Goal: Task Accomplishment & Management: Manage account settings

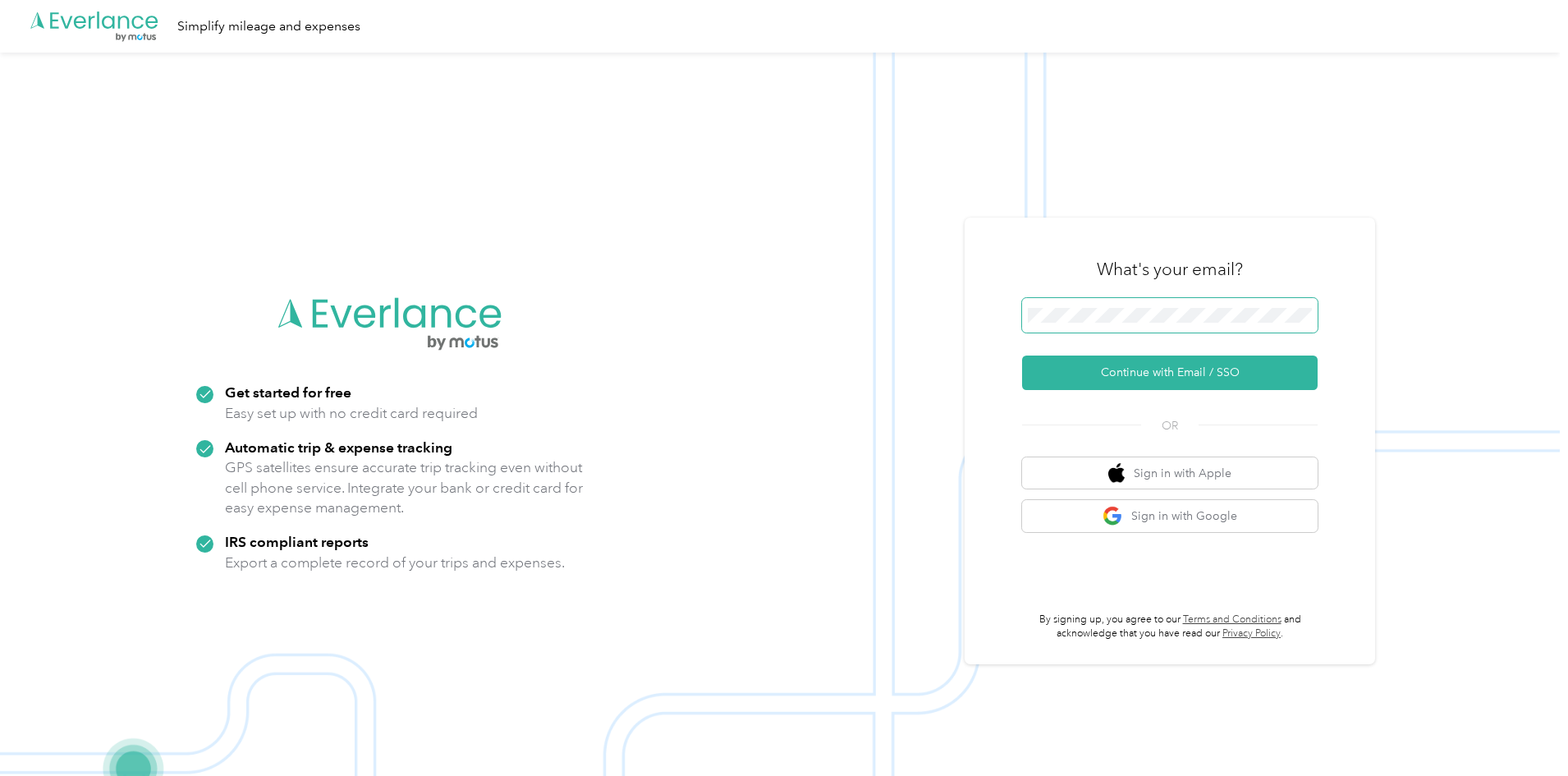
click at [1062, 325] on span at bounding box center [1170, 316] width 296 height 35
click at [1130, 372] on button "Continue with Email / SSO" at bounding box center [1170, 373] width 296 height 35
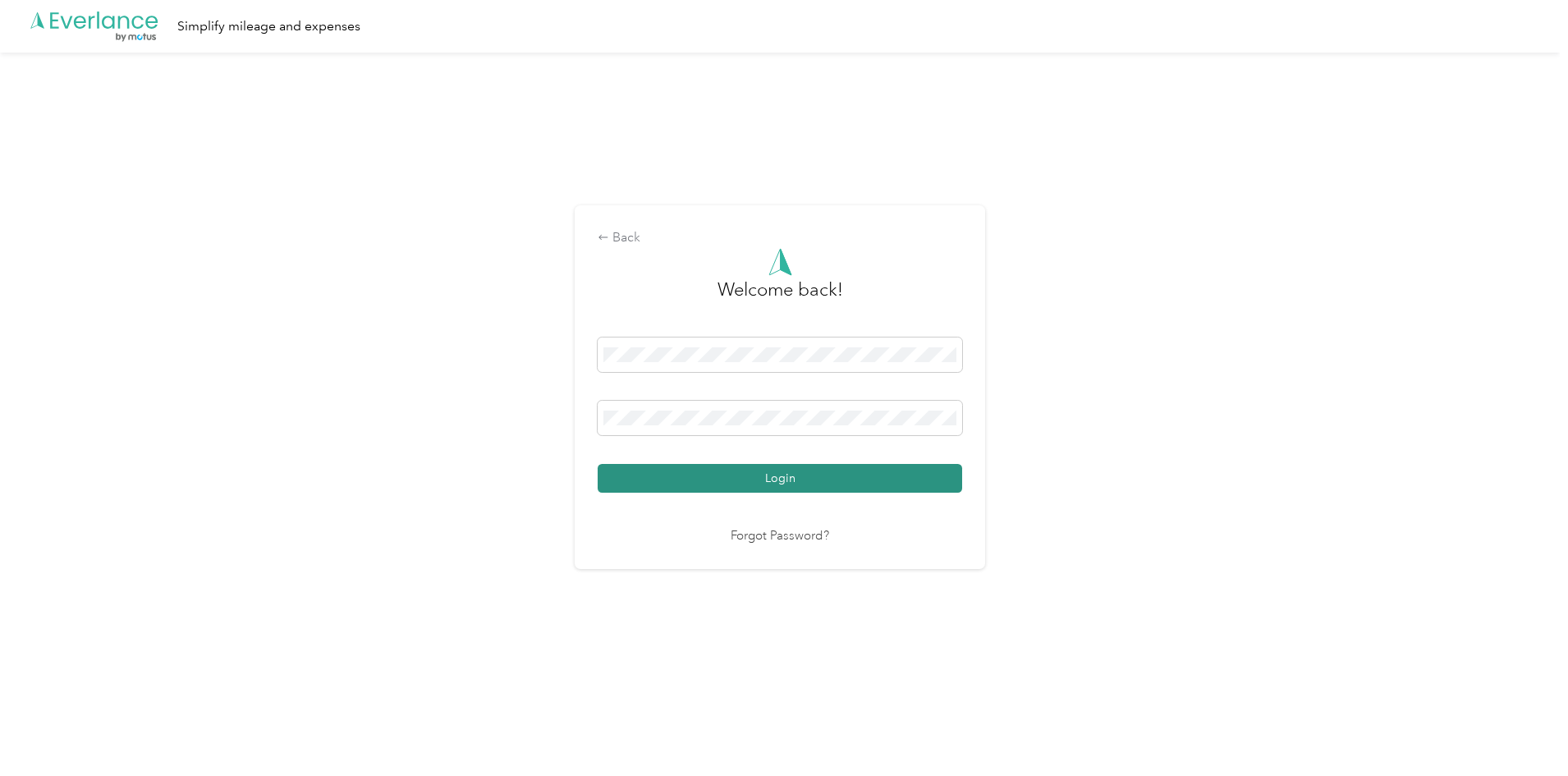
click at [824, 480] on button "Login" at bounding box center [779, 479] width 365 height 29
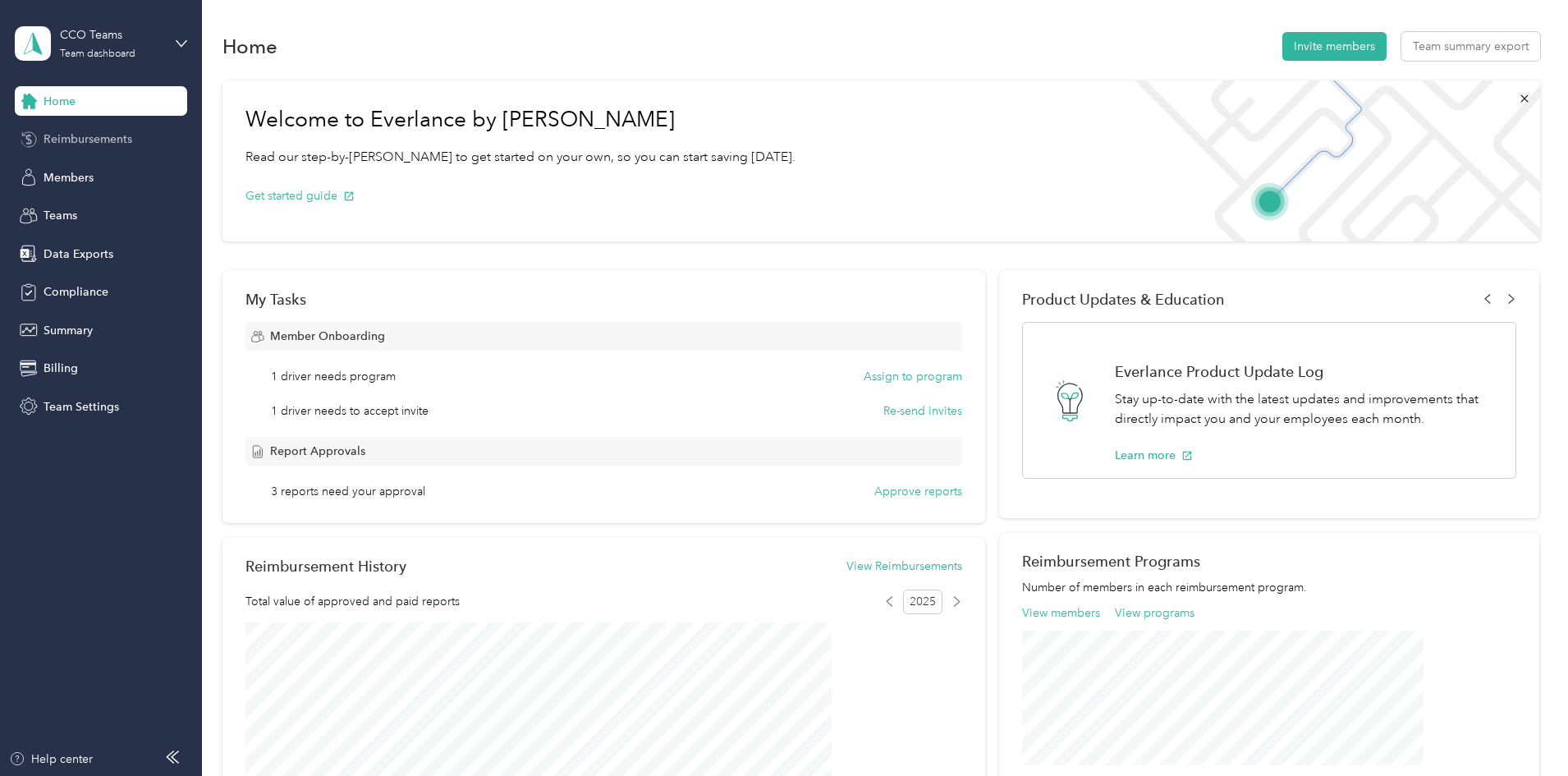
click at [116, 136] on span "Reimbursements" at bounding box center [87, 139] width 88 height 17
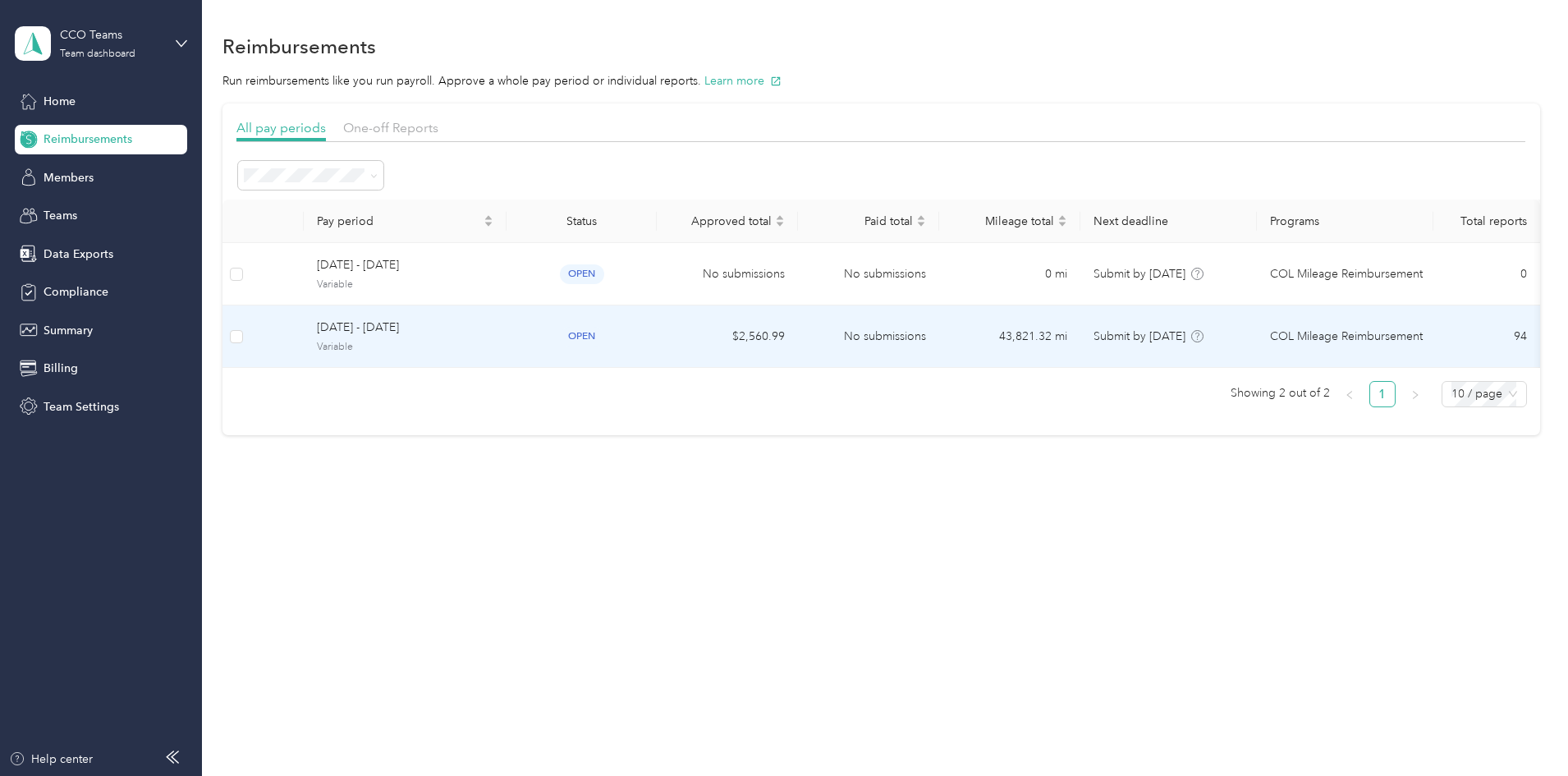
click at [493, 340] on span "Variable" at bounding box center [405, 348] width 176 height 15
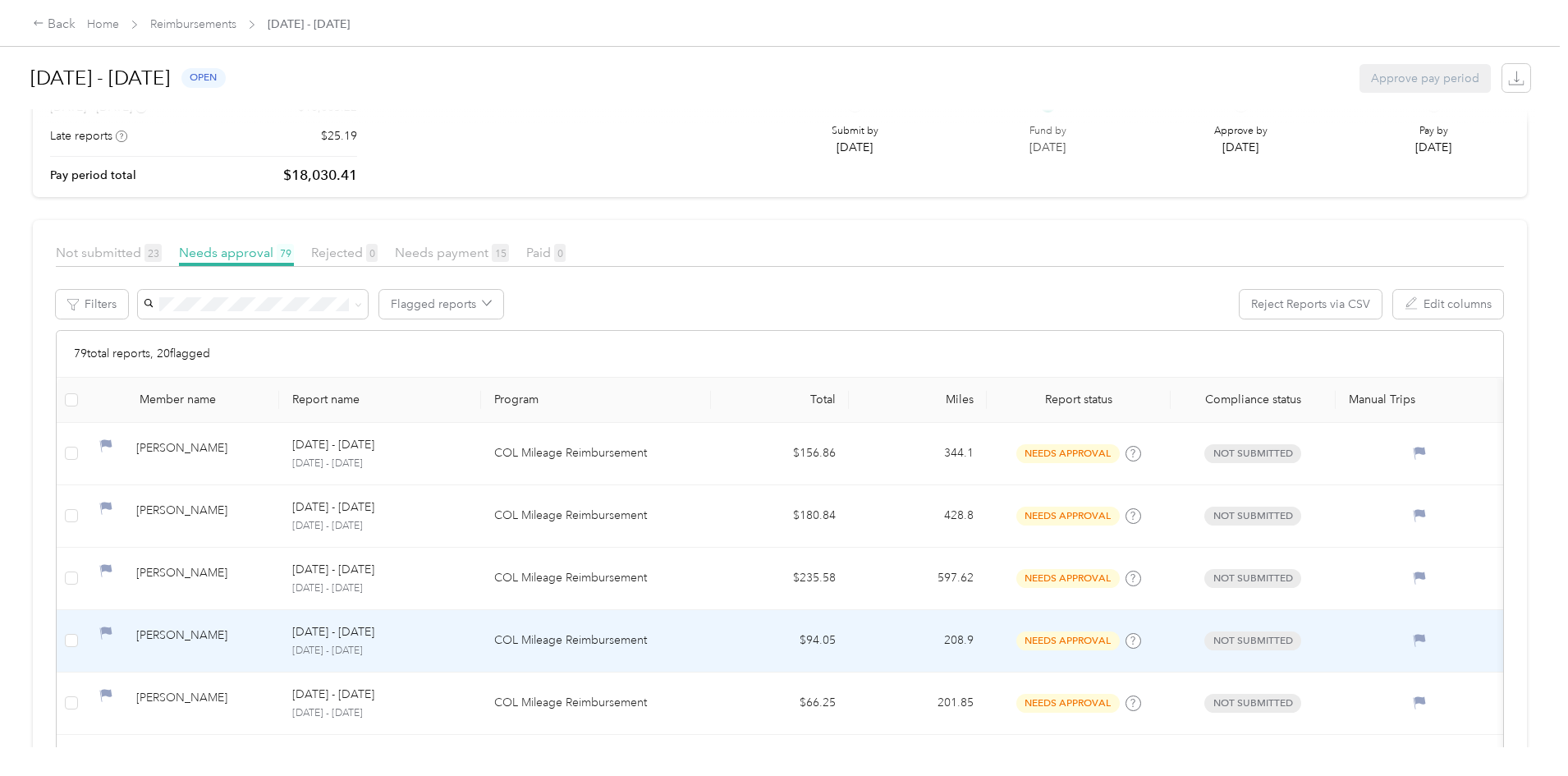
scroll to position [165, 0]
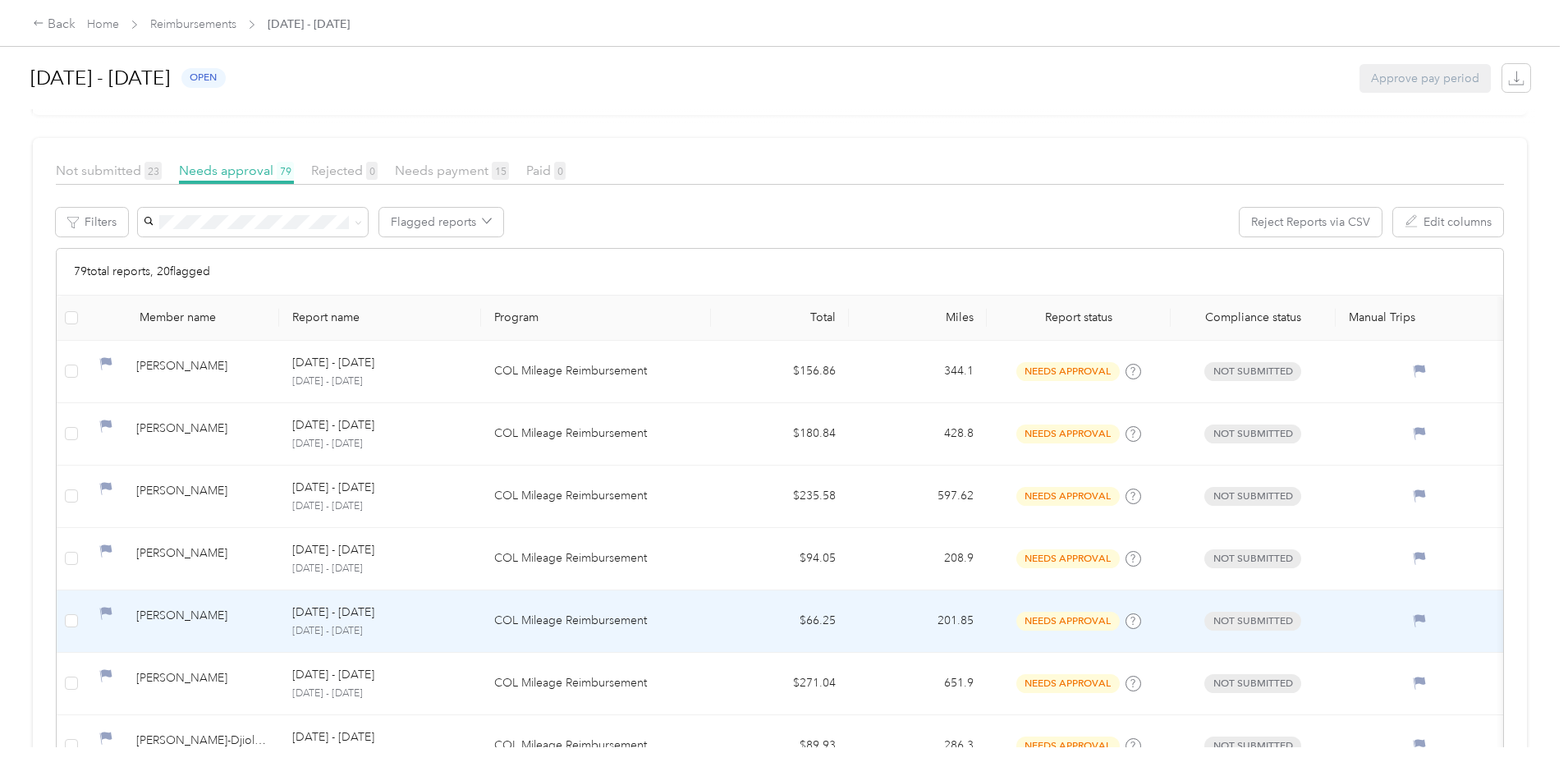
click at [266, 624] on div "[PERSON_NAME]" at bounding box center [201, 621] width 130 height 29
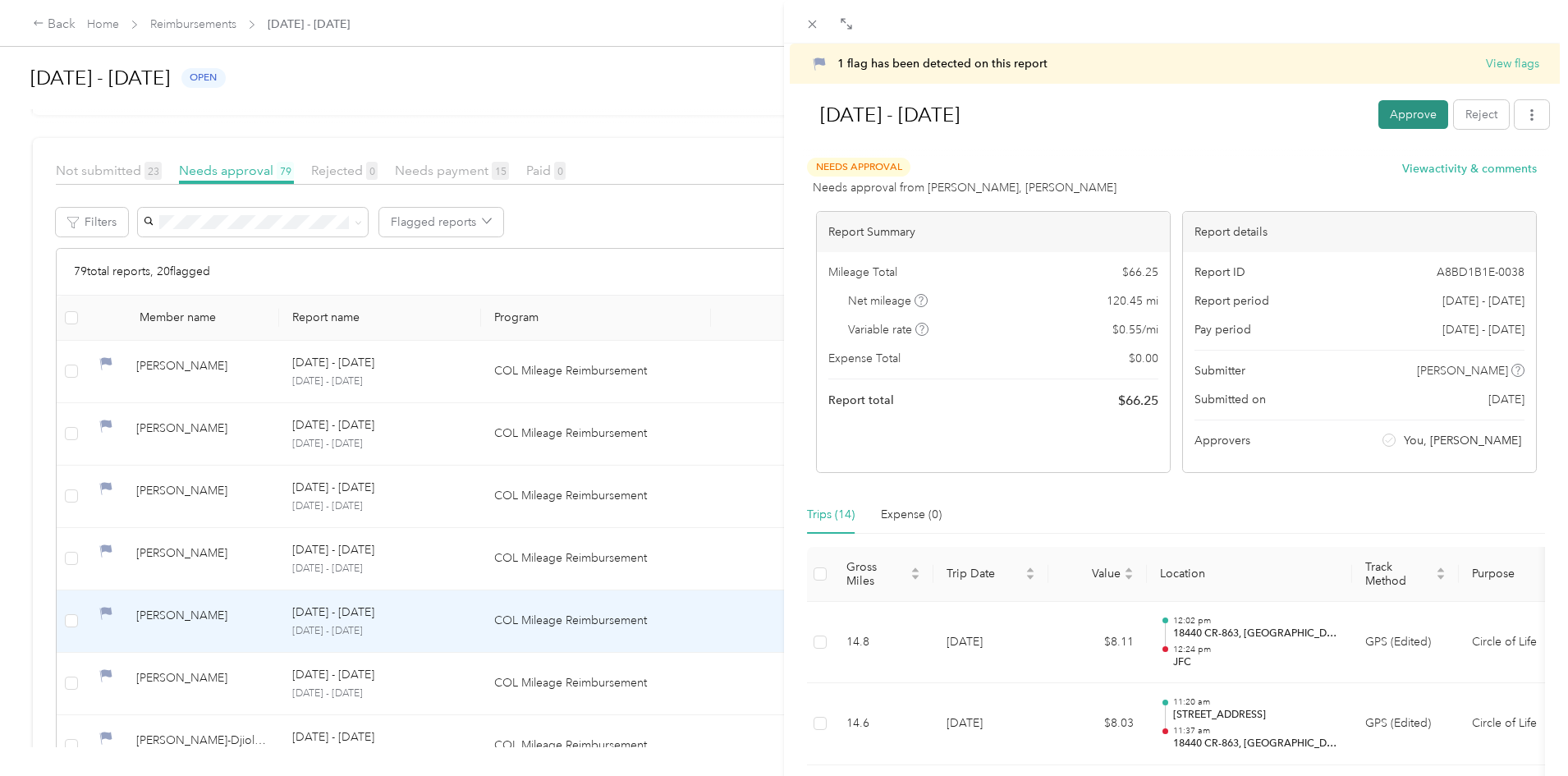
click at [1378, 113] on button "Approve" at bounding box center [1412, 115] width 70 height 29
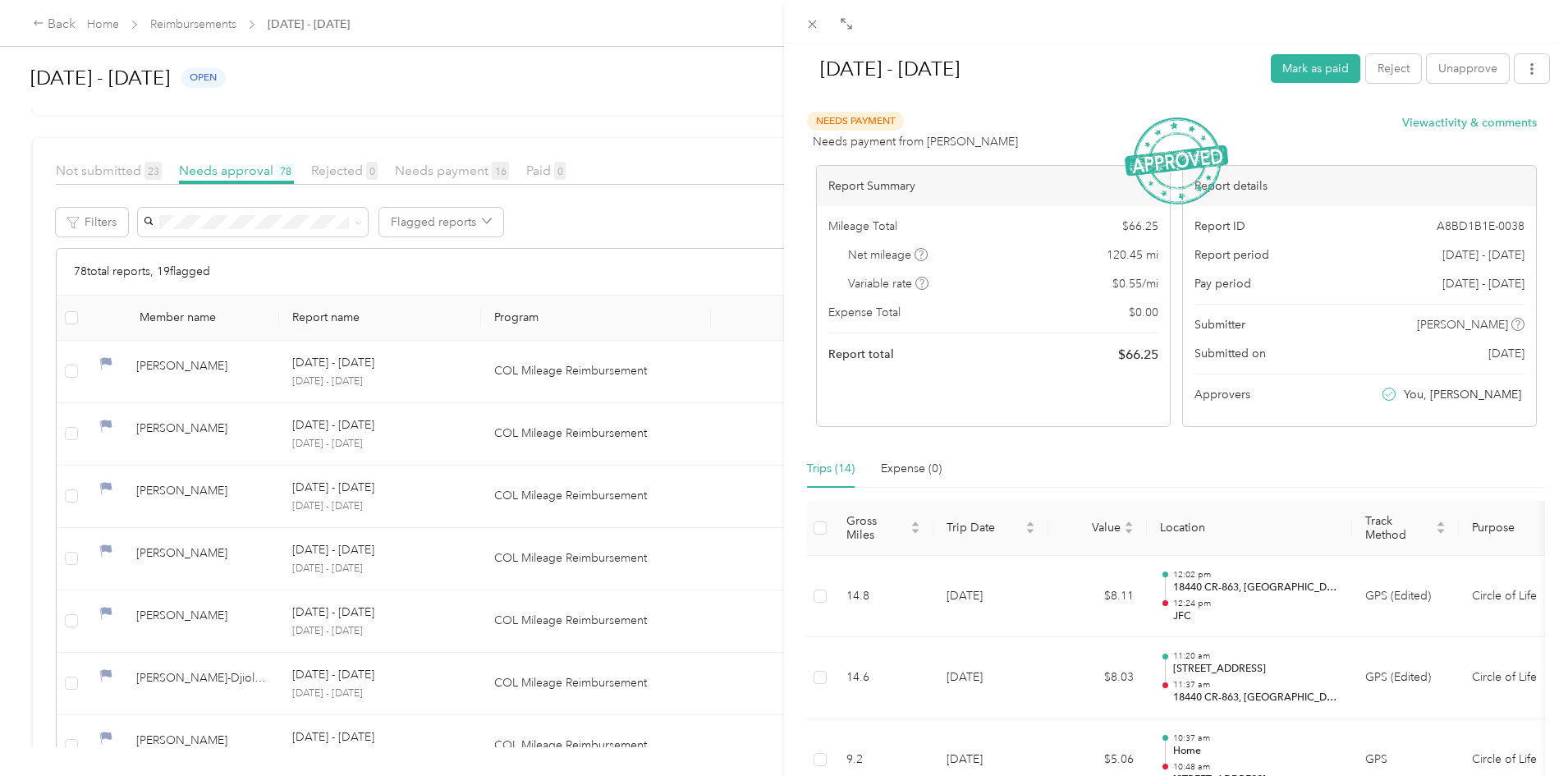
click at [503, 96] on div "[DATE] - [DATE] Mark as paid Reject Unapprove Needs Payment Needs payment from …" at bounding box center [784, 388] width 1568 height 776
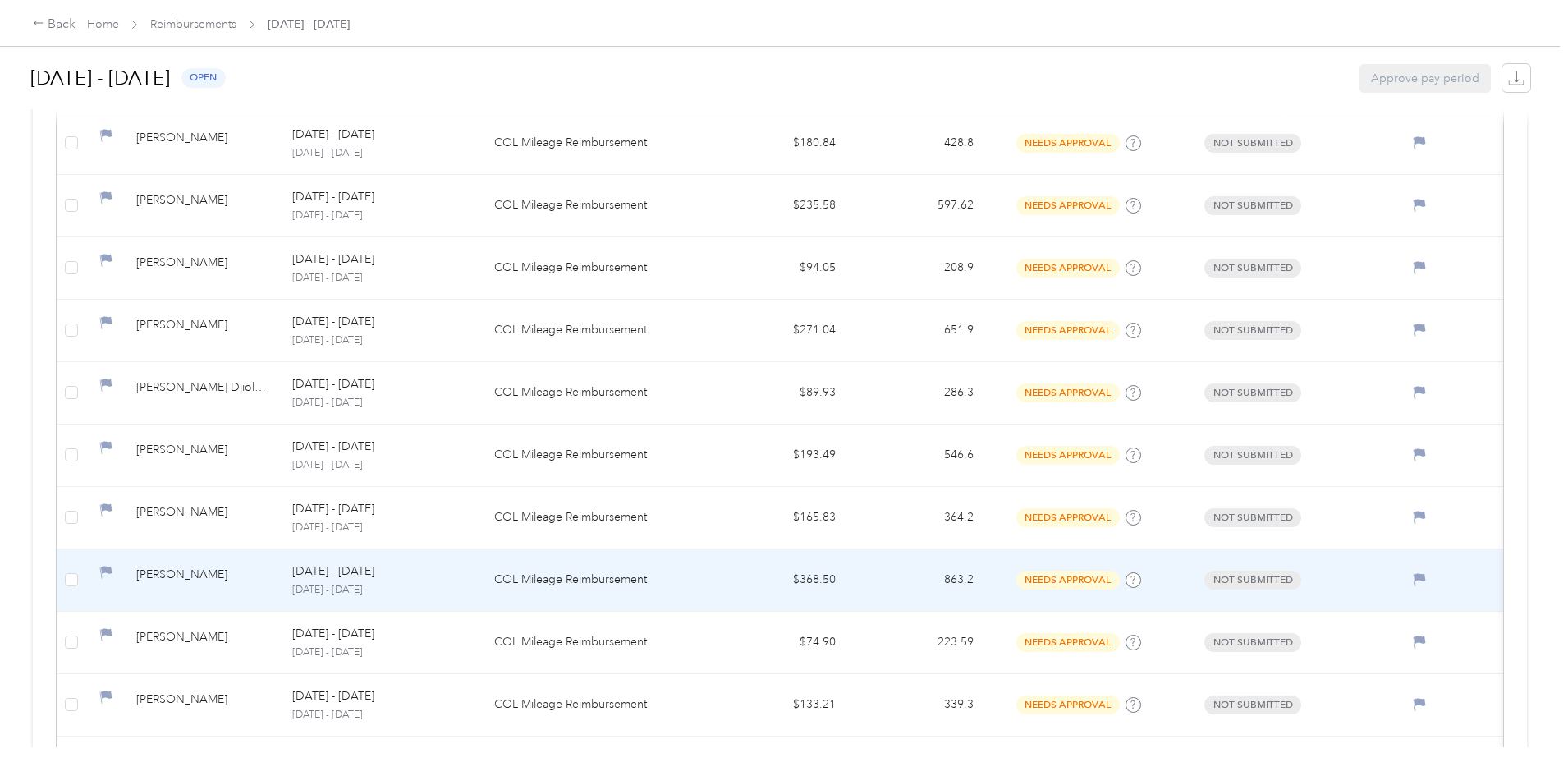
scroll to position [493, 0]
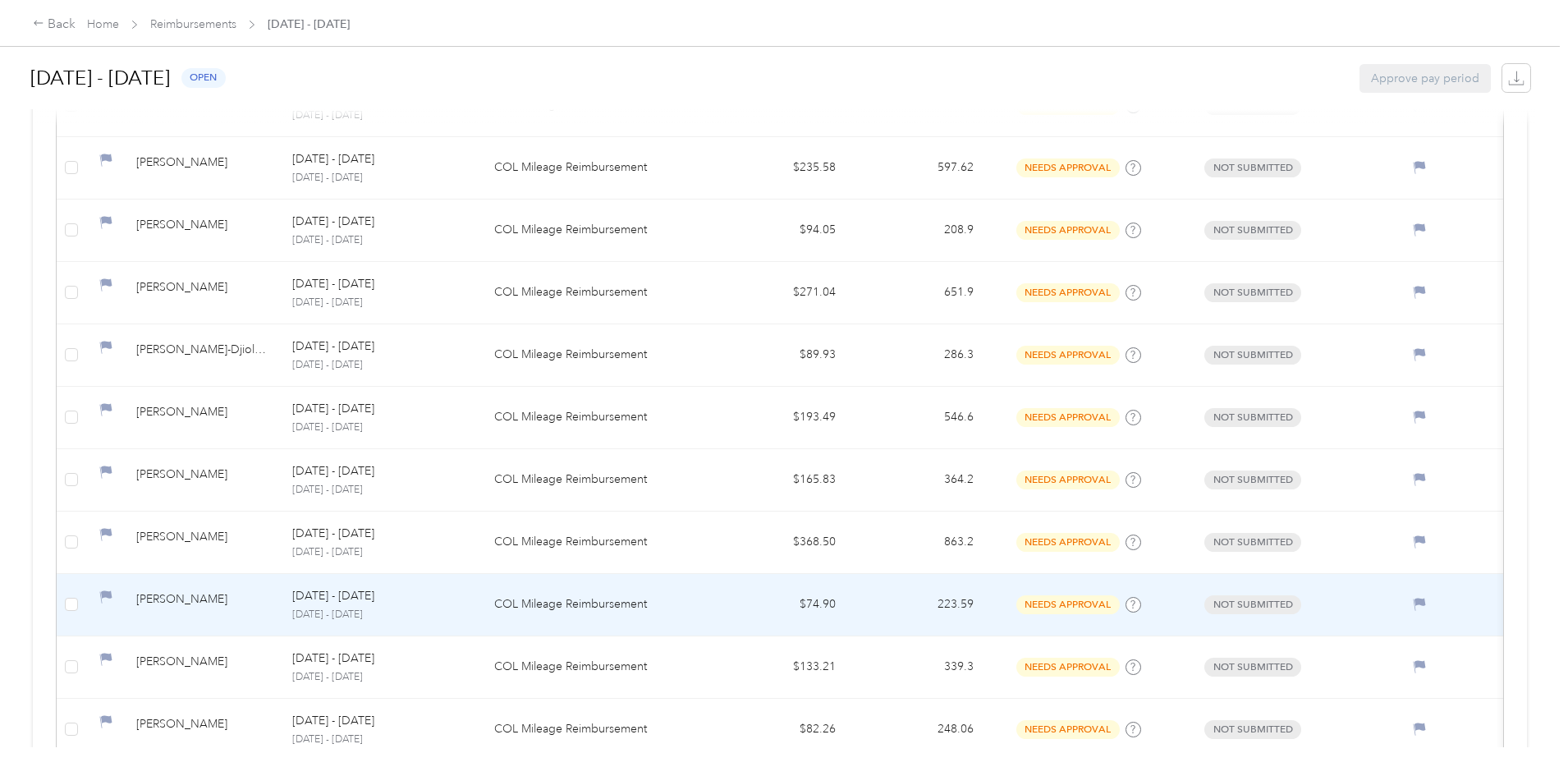
click at [467, 602] on div "[DATE] - [DATE]" at bounding box center [379, 596] width 176 height 18
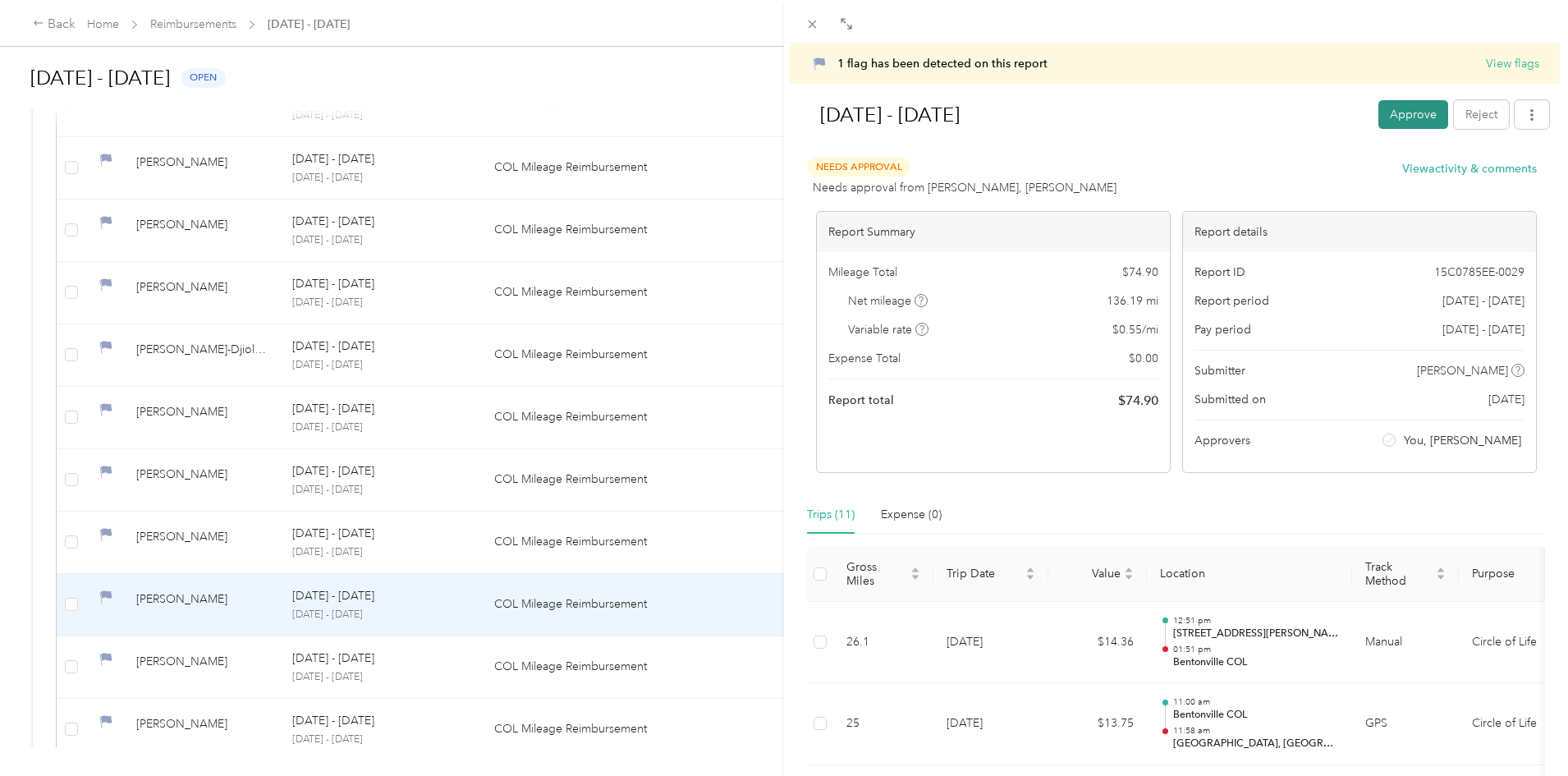
click at [1393, 115] on button "Approve" at bounding box center [1412, 115] width 70 height 29
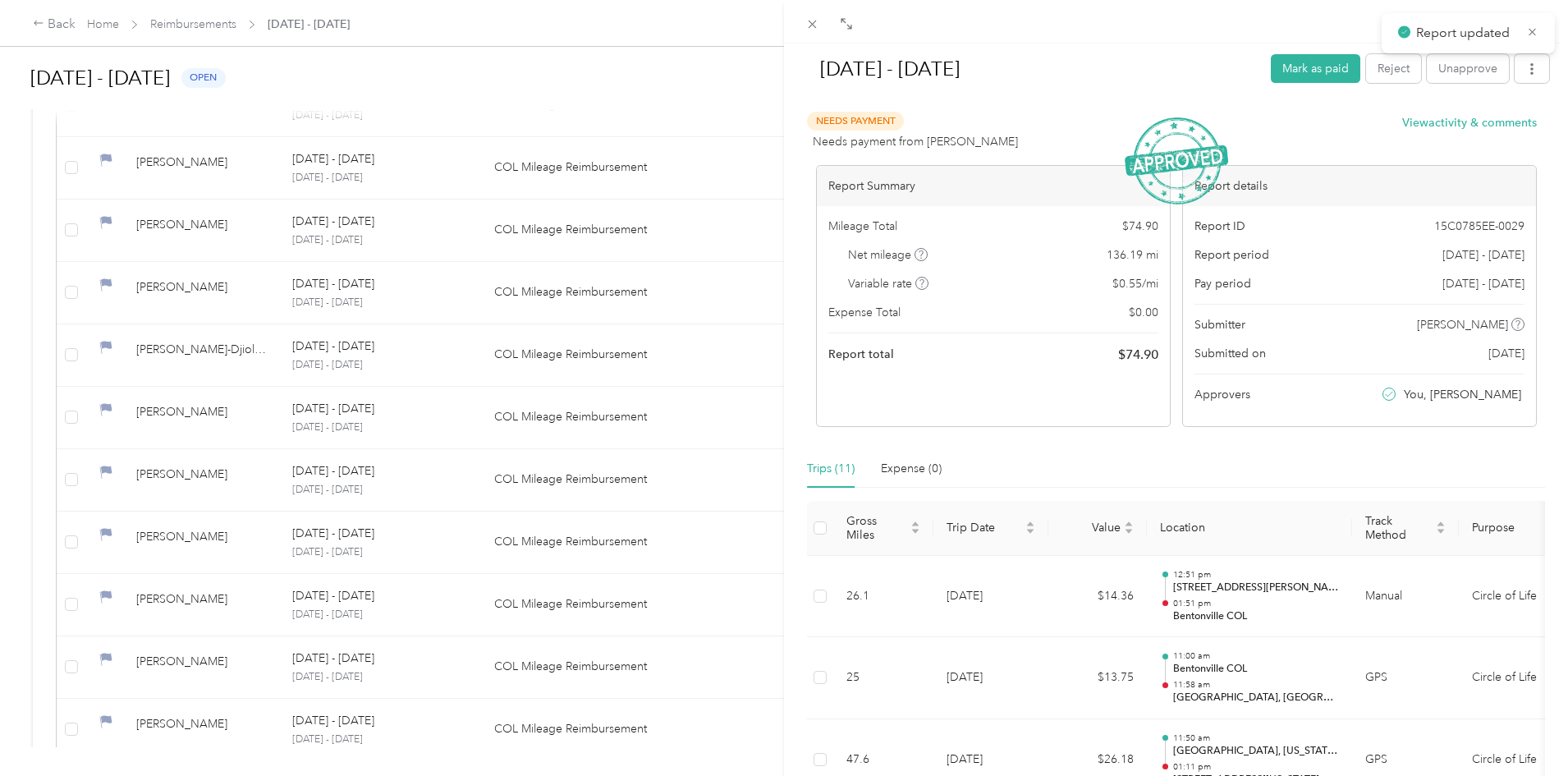
click at [342, 667] on div "[DATE] - [DATE] Mark as paid Reject Unapprove Needs Payment Needs payment from …" at bounding box center [784, 388] width 1568 height 776
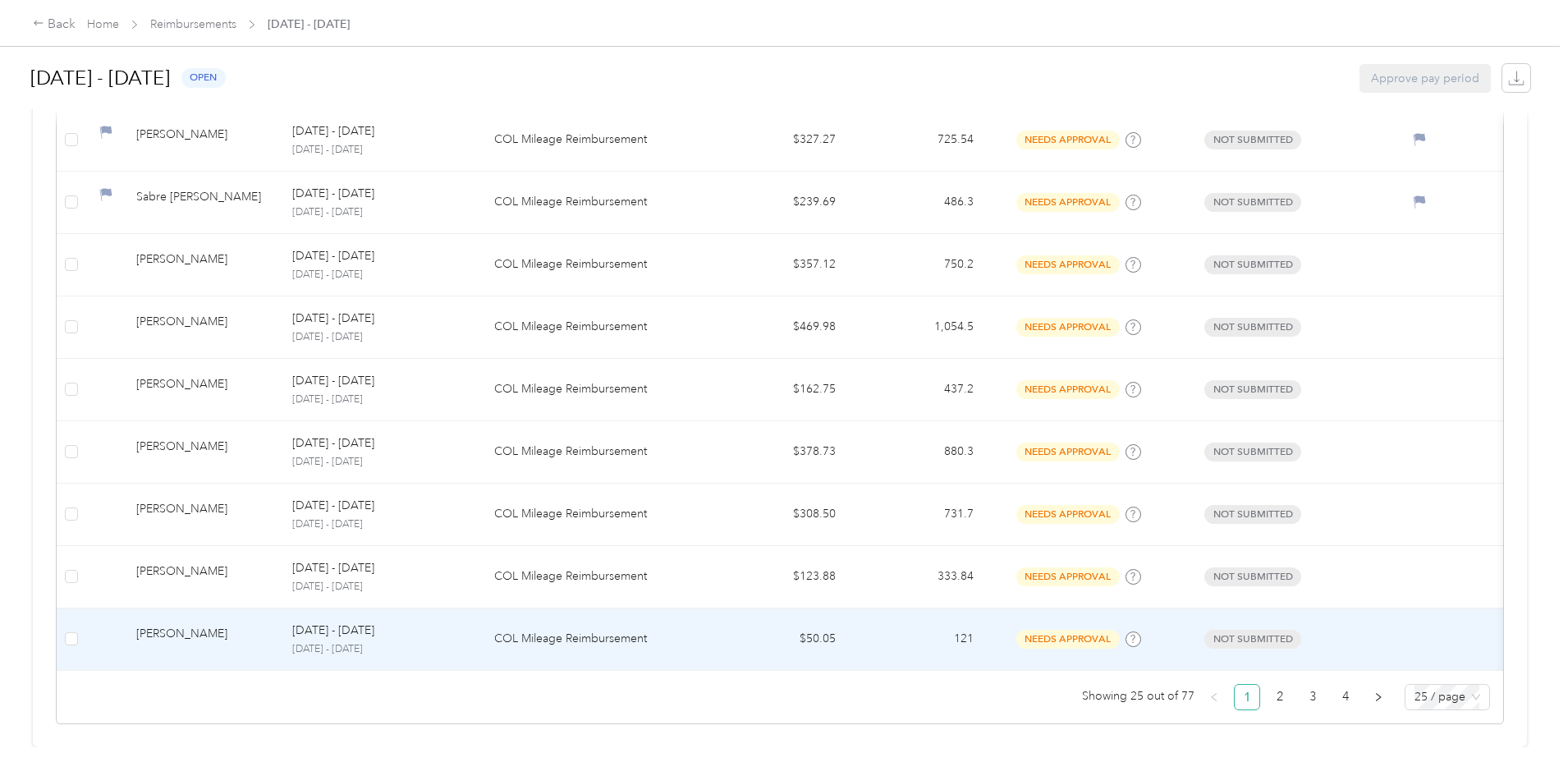
scroll to position [1419, 0]
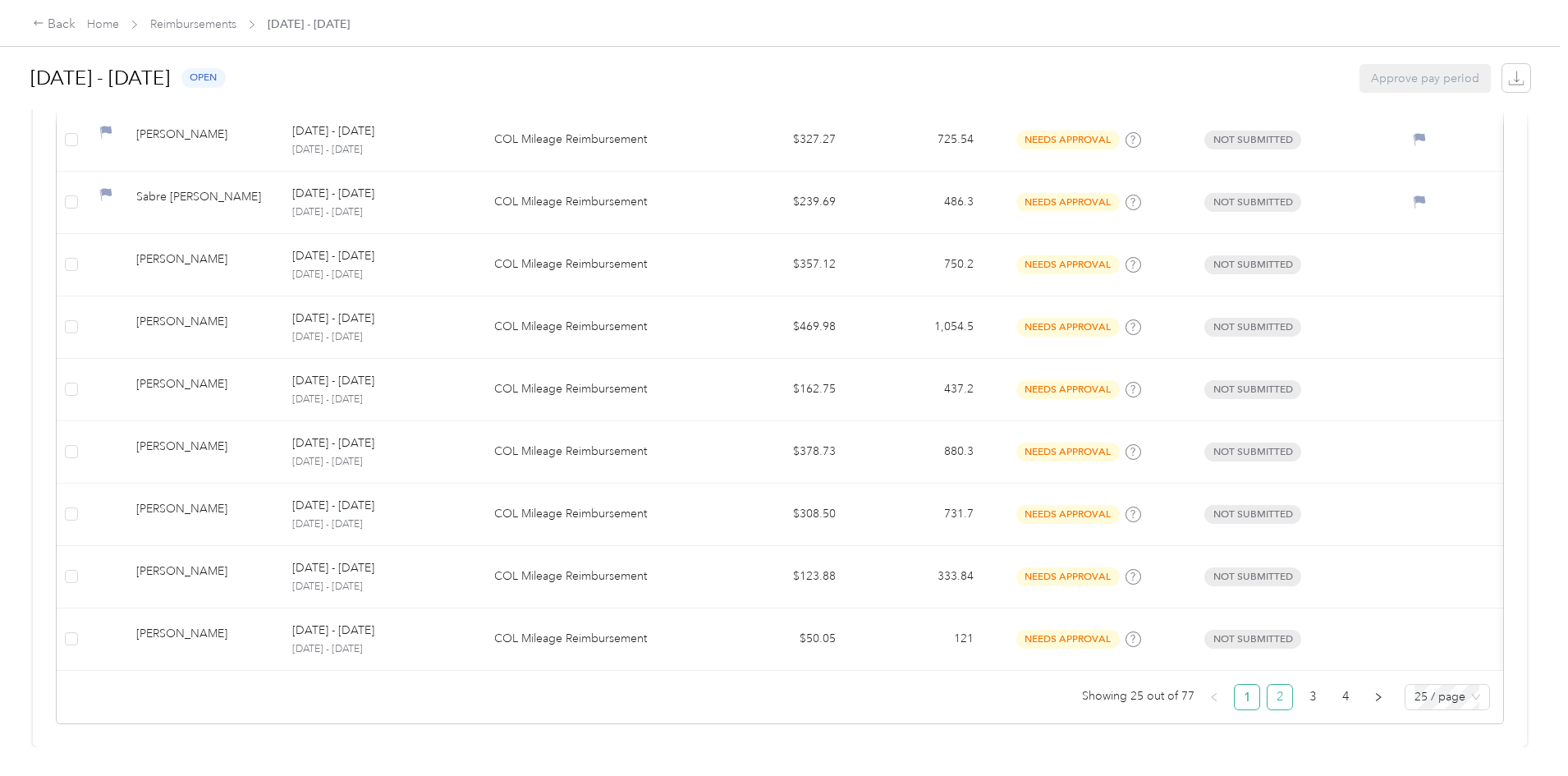
click at [1268, 687] on link "2" at bounding box center [1280, 697] width 25 height 25
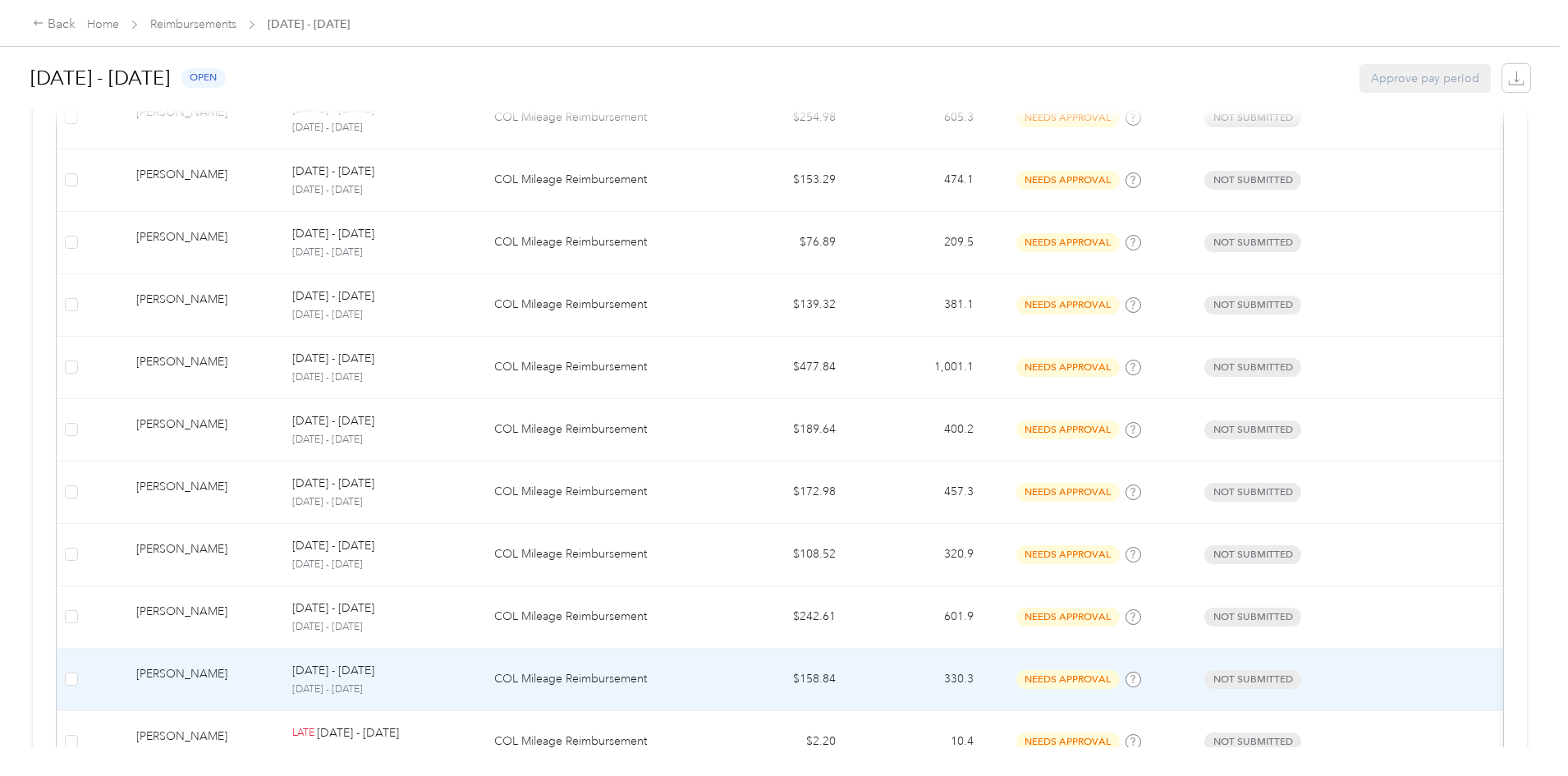
scroll to position [1374, 0]
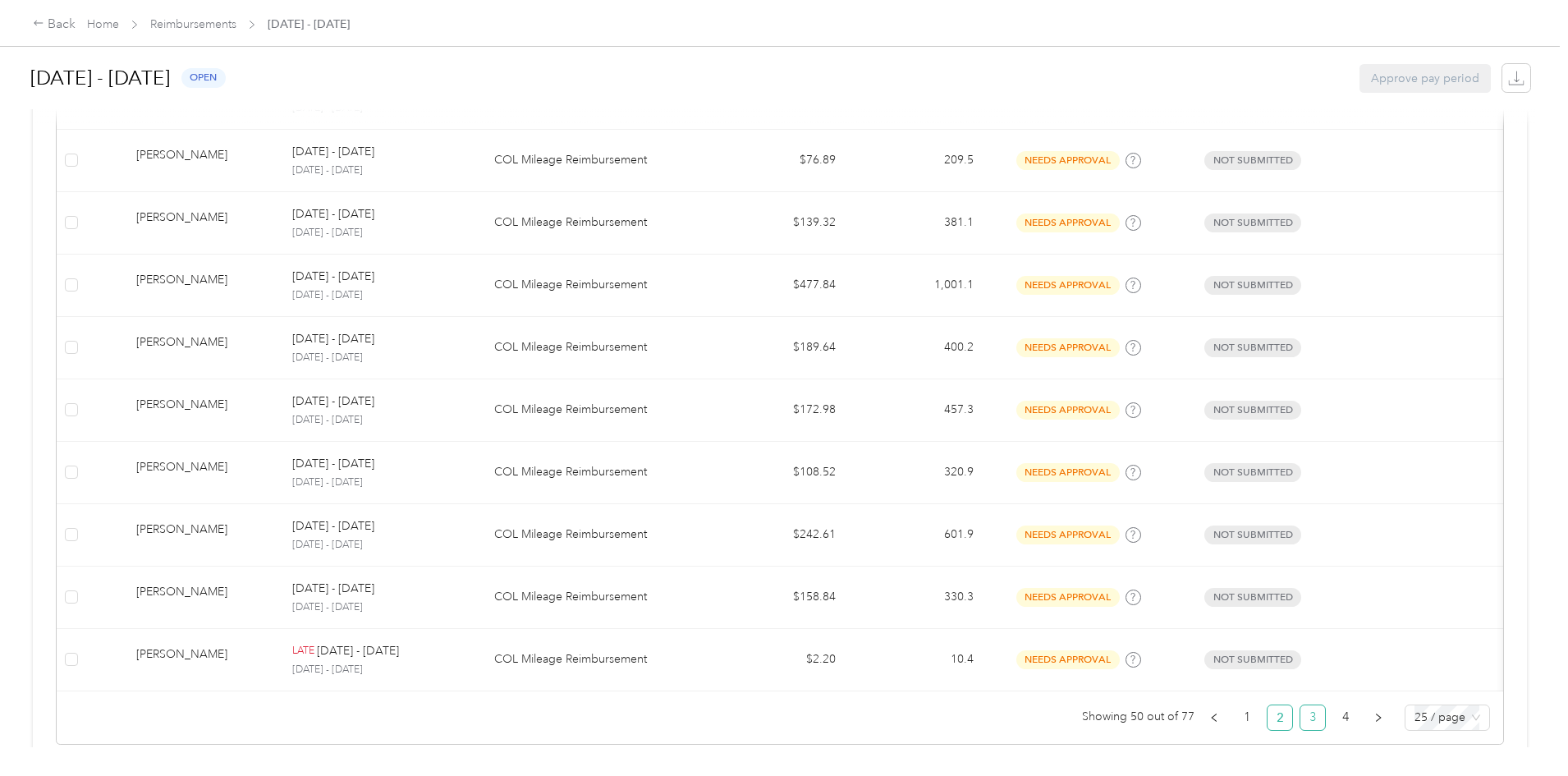
click at [1301, 730] on link "3" at bounding box center [1312, 717] width 25 height 25
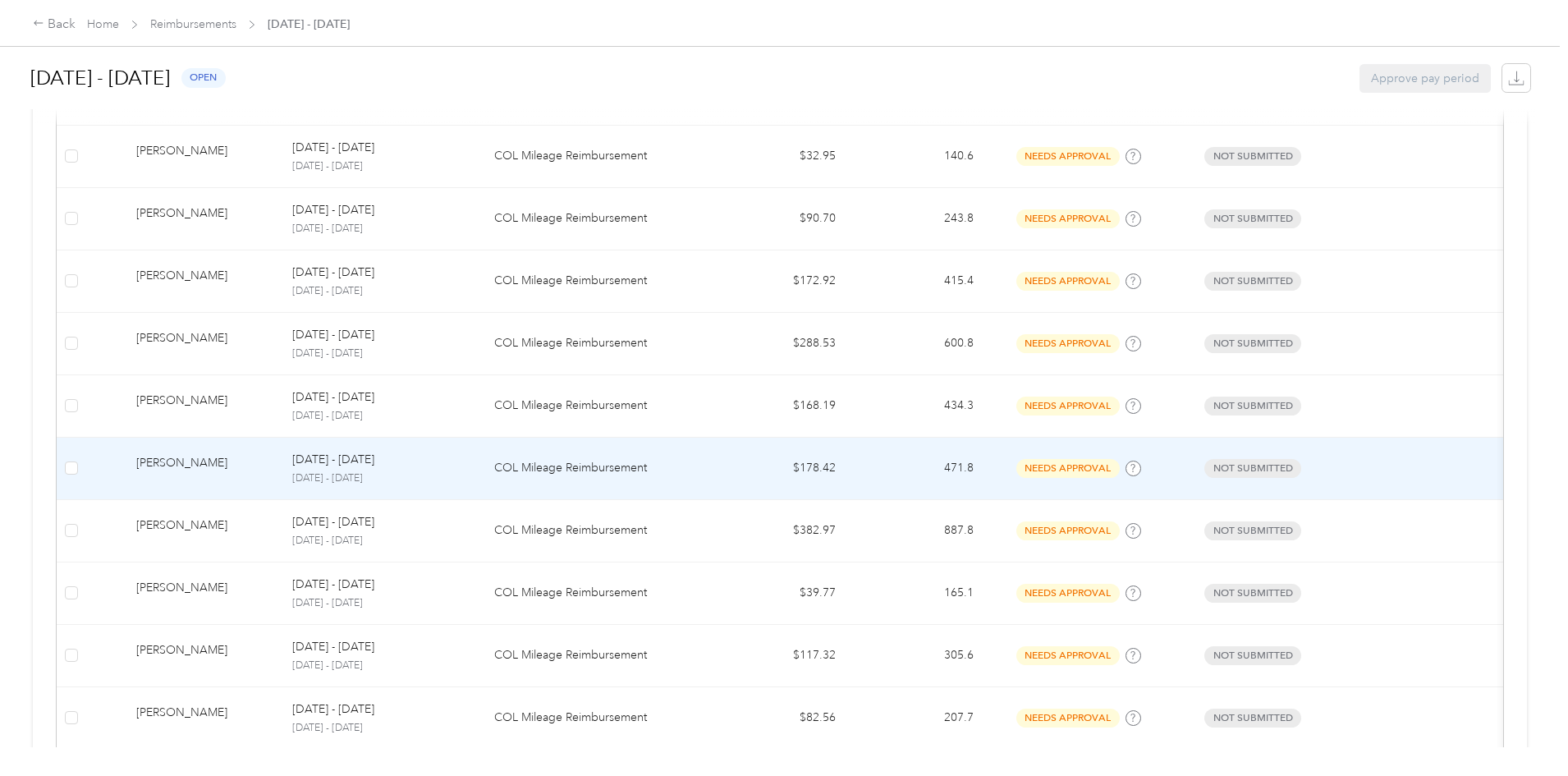
scroll to position [799, 0]
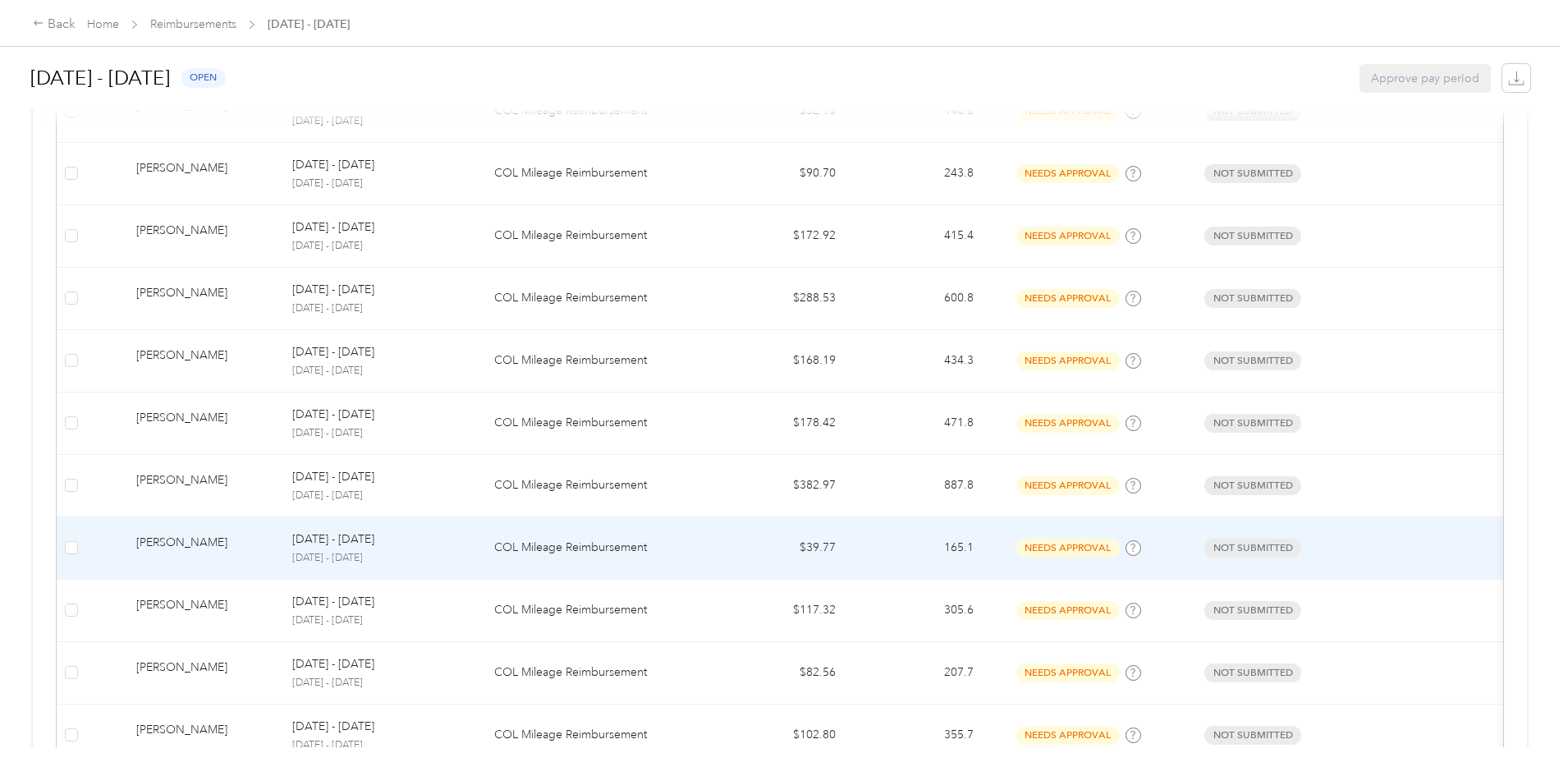
click at [266, 547] on div "[PERSON_NAME]" at bounding box center [201, 549] width 130 height 29
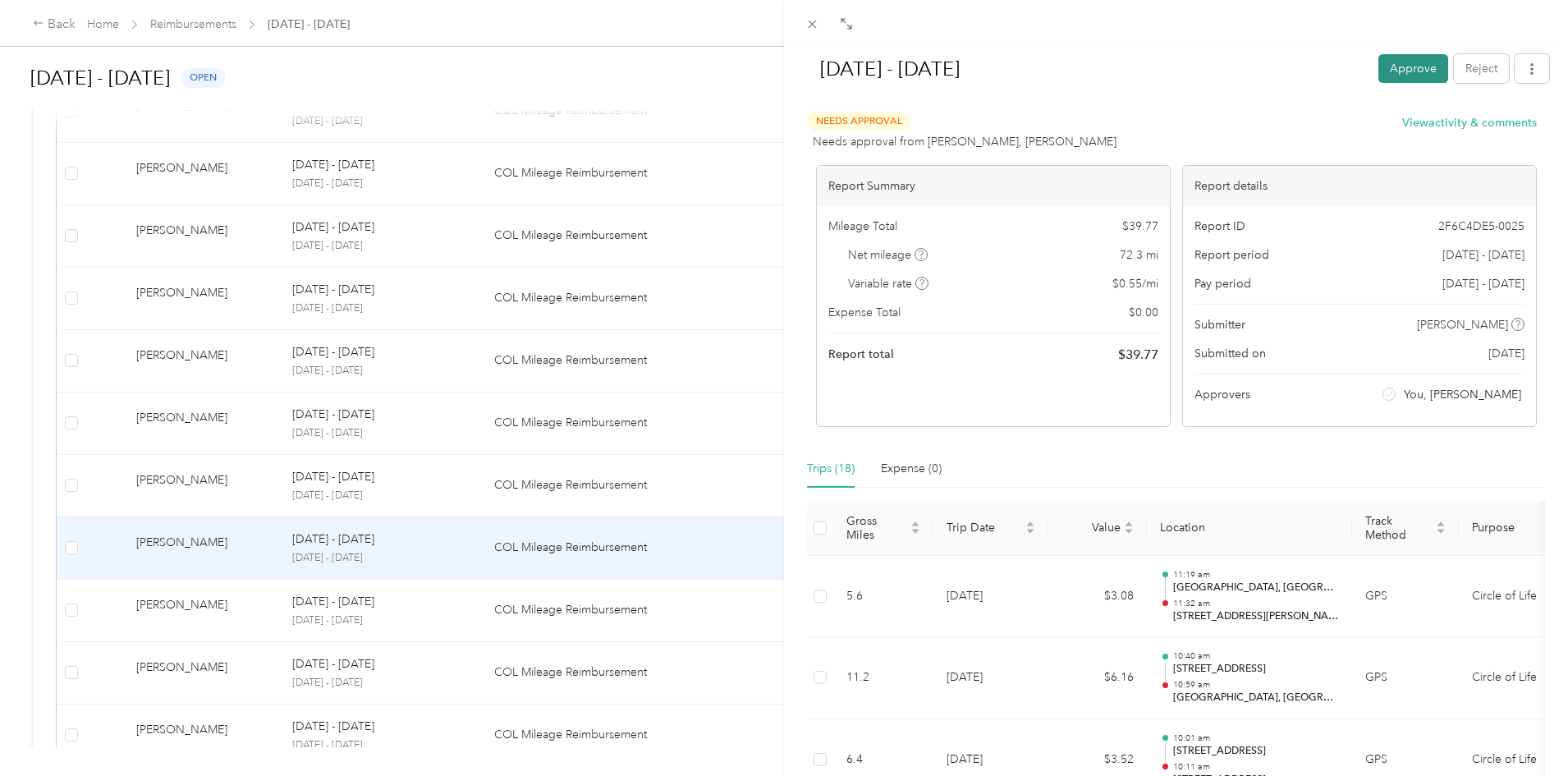
click at [1411, 65] on button "Approve" at bounding box center [1412, 69] width 70 height 29
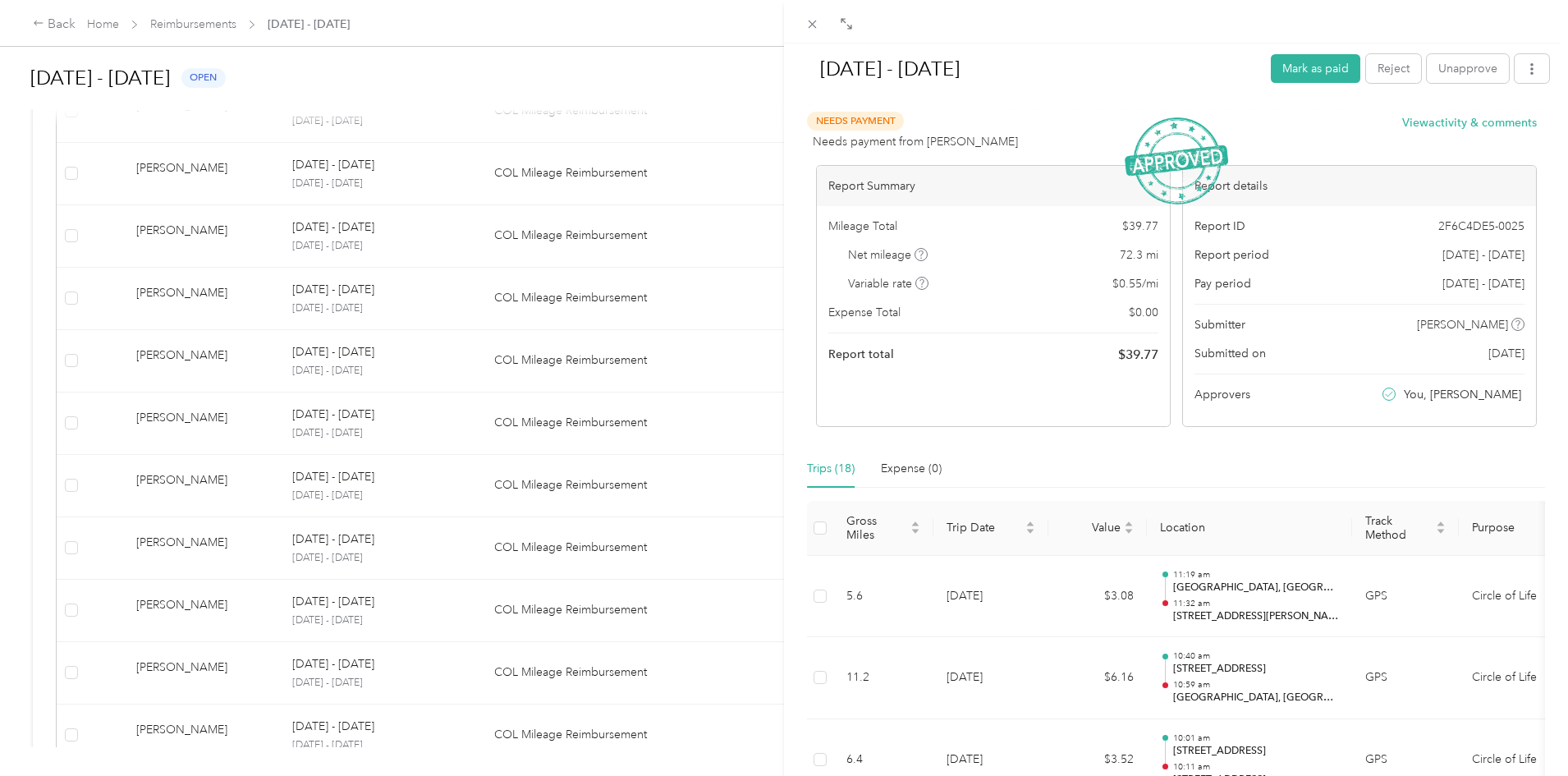
click at [438, 725] on div "[DATE] - [DATE] Mark as paid Reject Unapprove Needs Payment Needs payment from …" at bounding box center [784, 388] width 1568 height 776
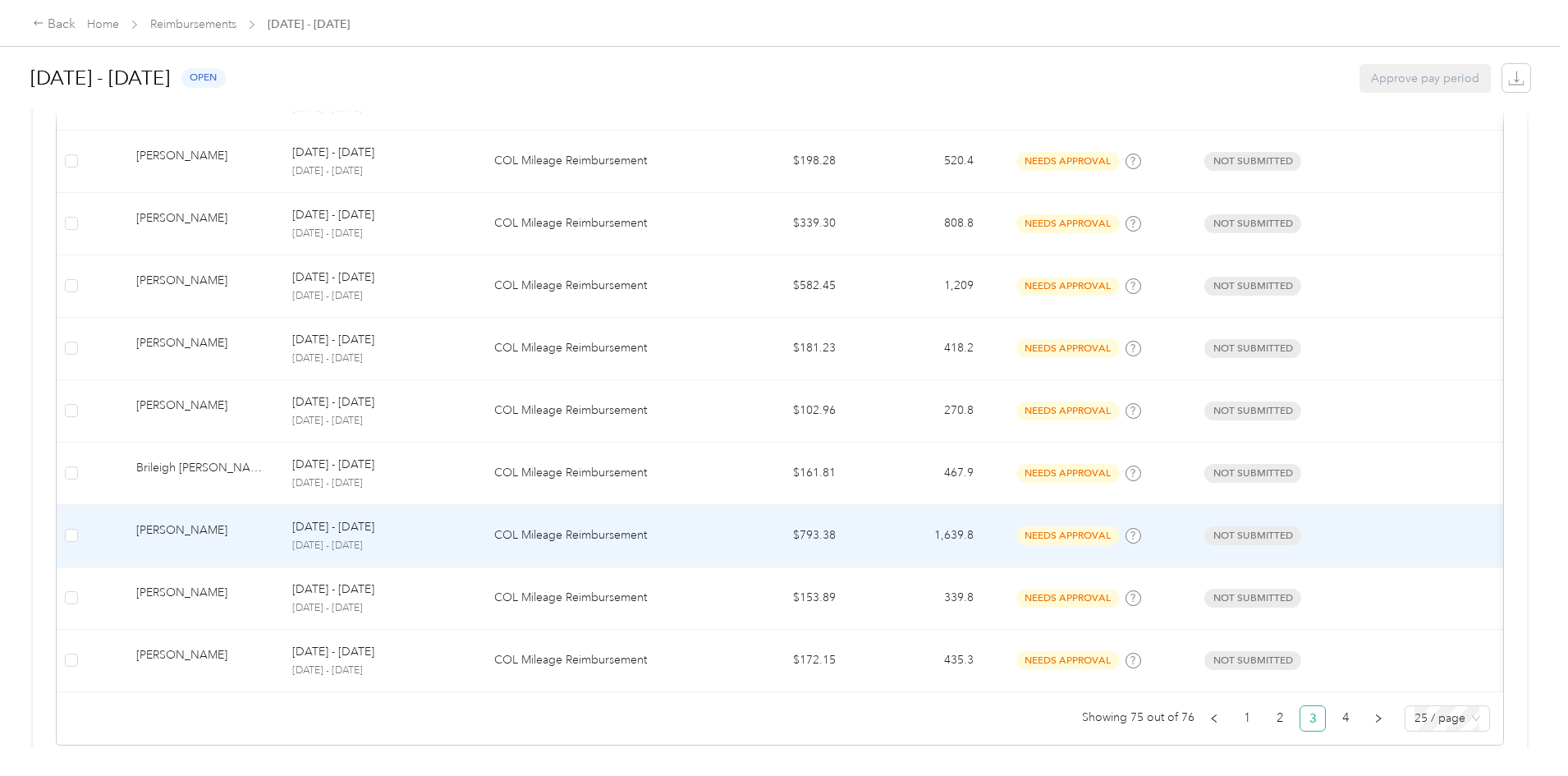
scroll to position [1374, 0]
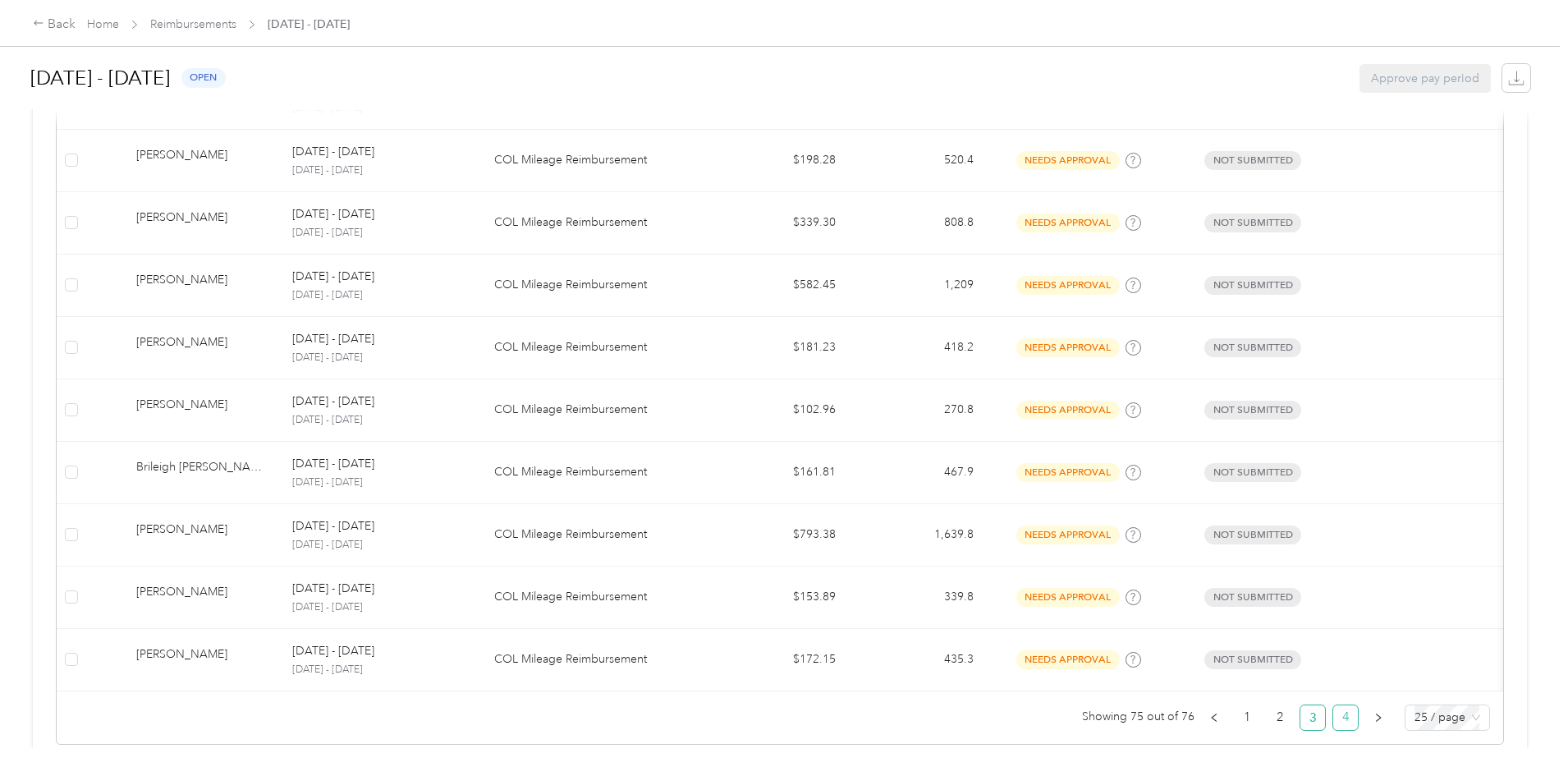
click at [1333, 730] on link "4" at bounding box center [1345, 717] width 25 height 25
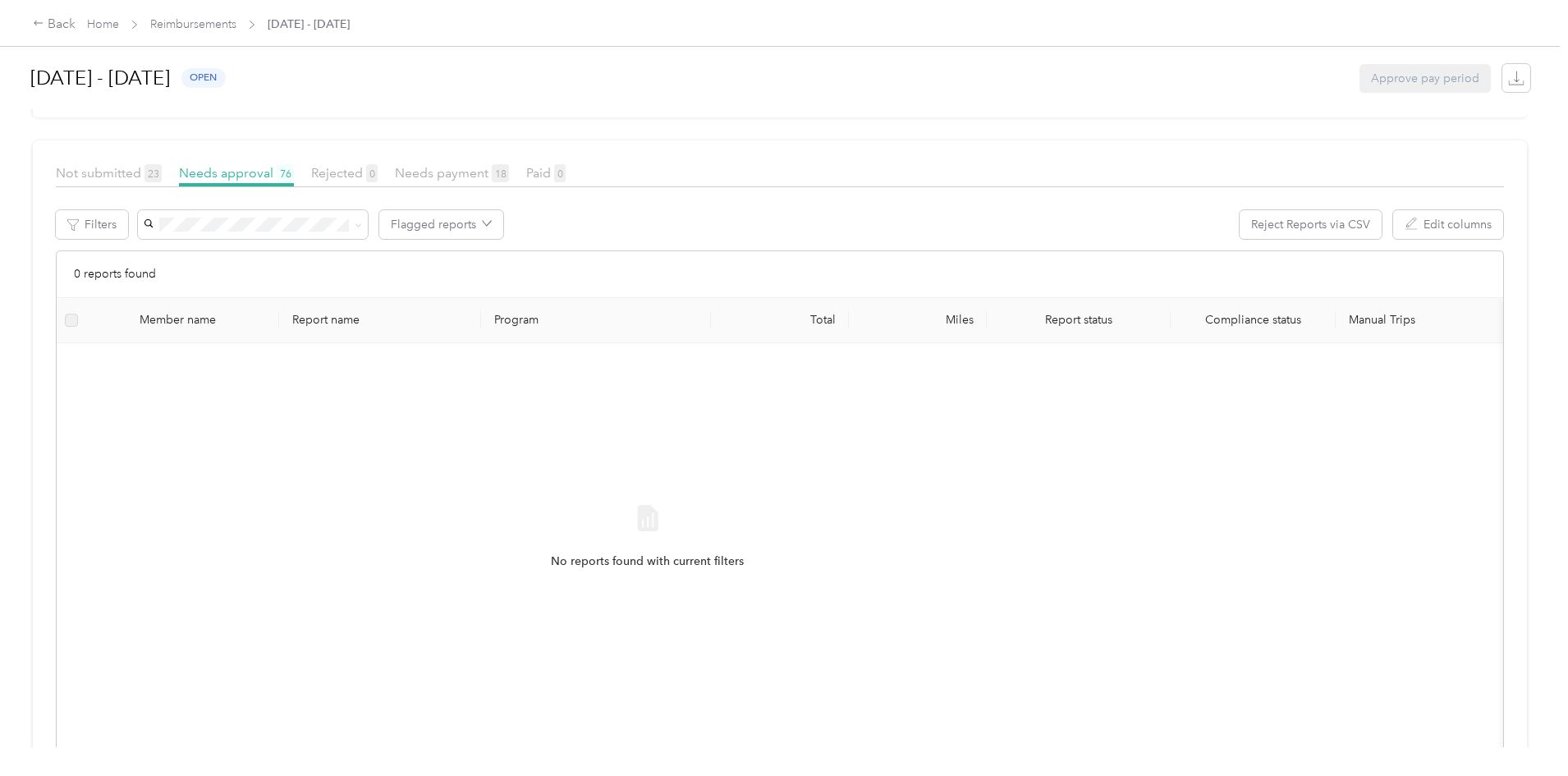
scroll to position [247, 0]
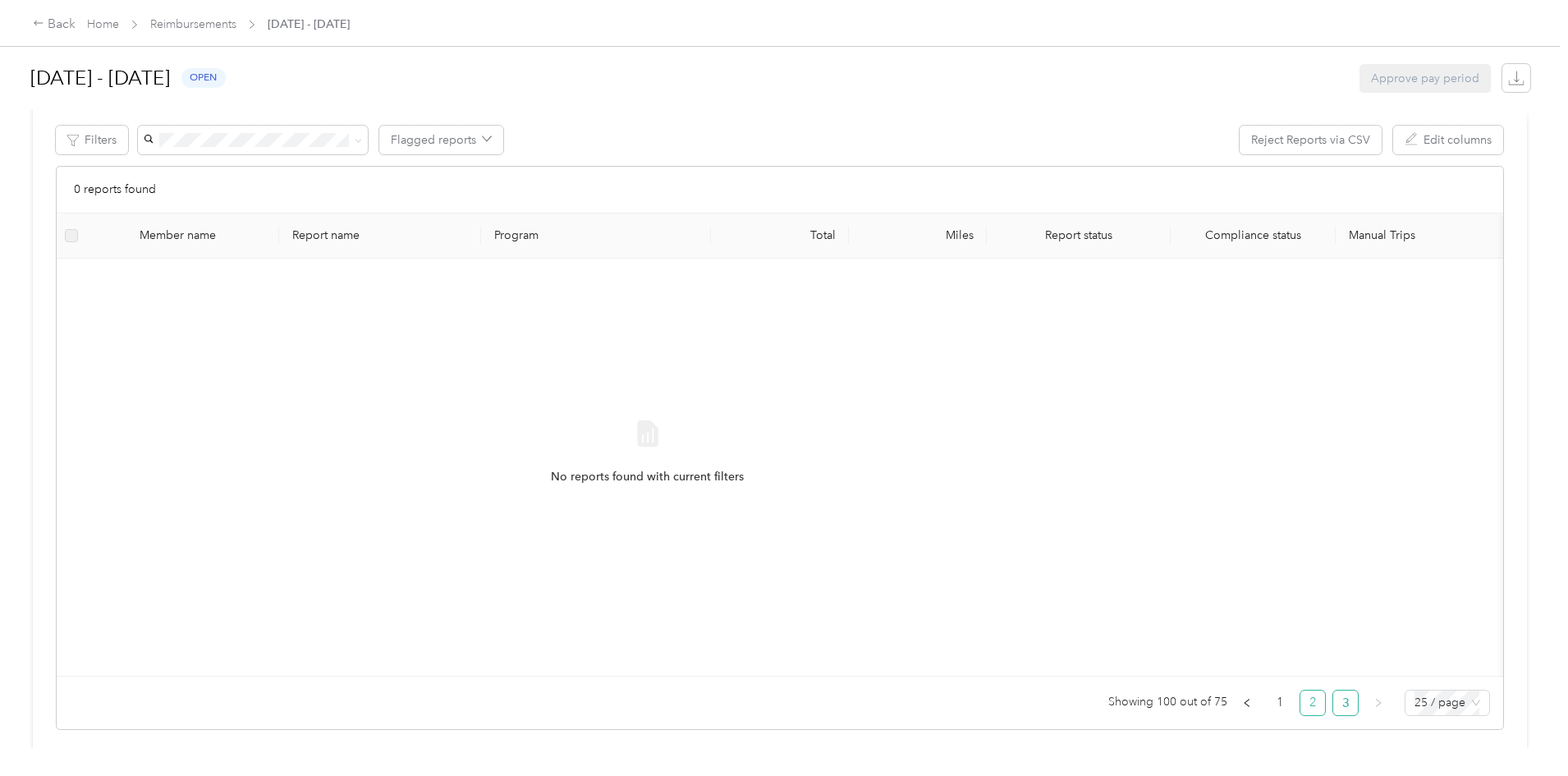
click at [1301, 715] on link "2" at bounding box center [1312, 702] width 25 height 25
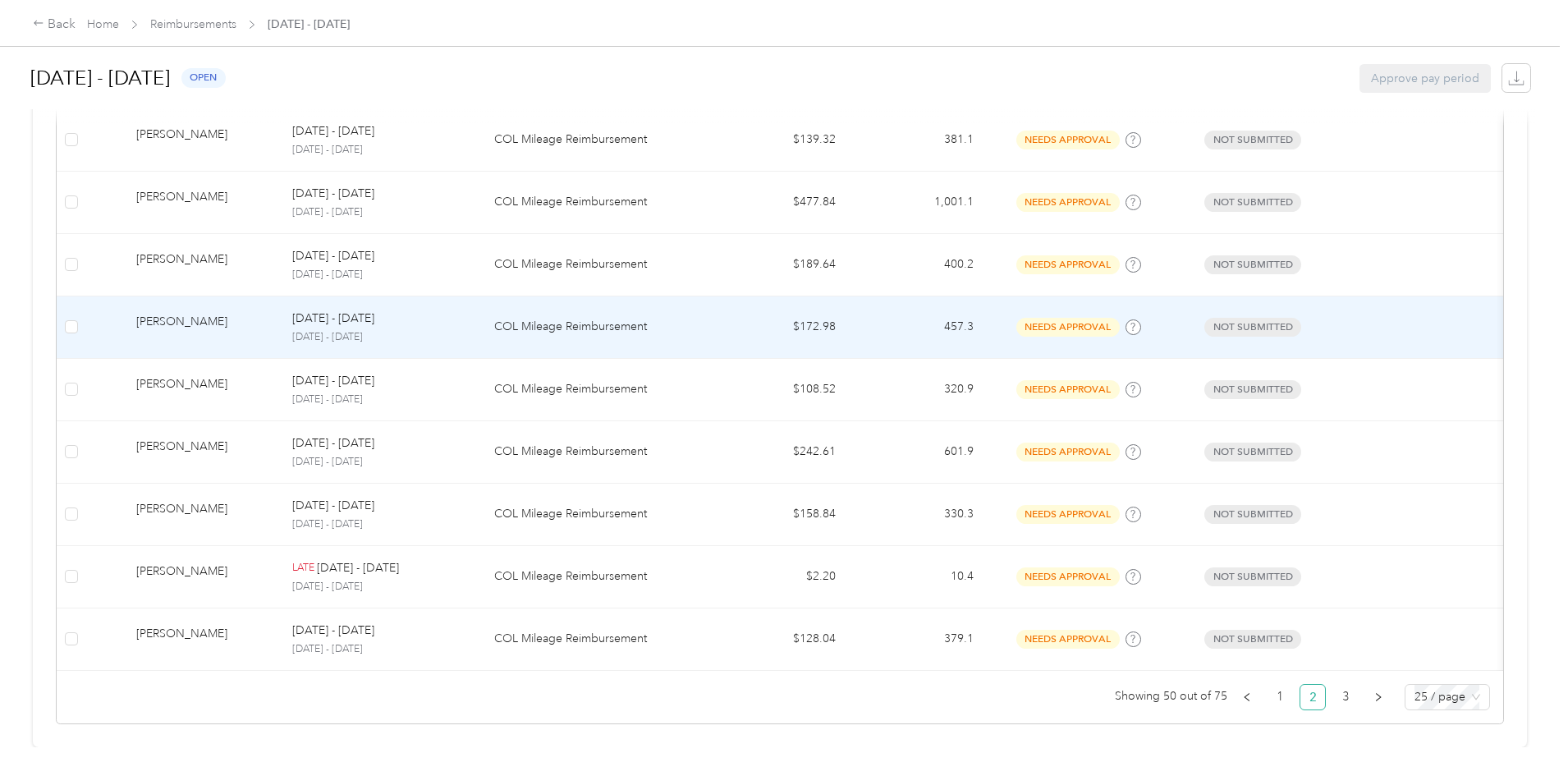
scroll to position [1419, 0]
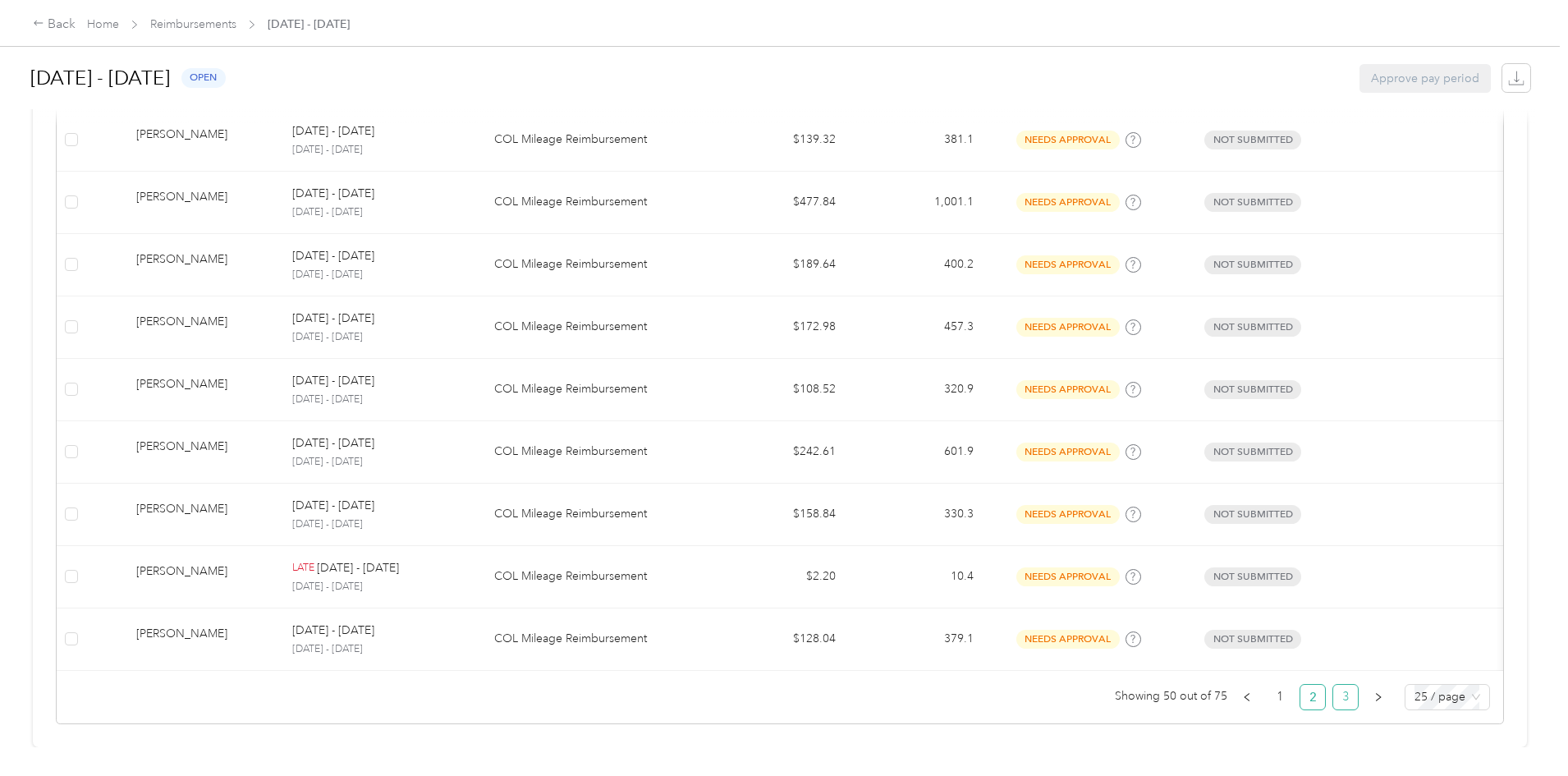
click at [1333, 690] on link "3" at bounding box center [1345, 697] width 25 height 25
